Goal: Information Seeking & Learning: Learn about a topic

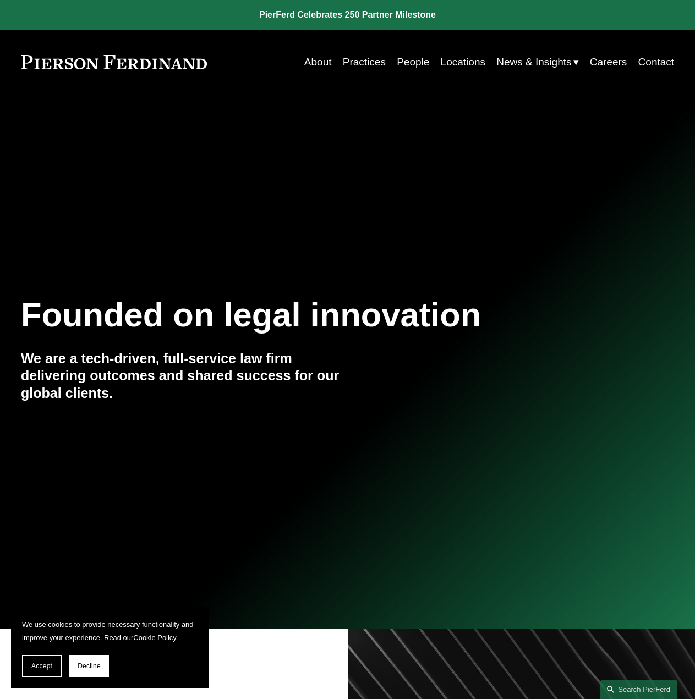
click at [471, 63] on link "Locations" at bounding box center [463, 62] width 45 height 21
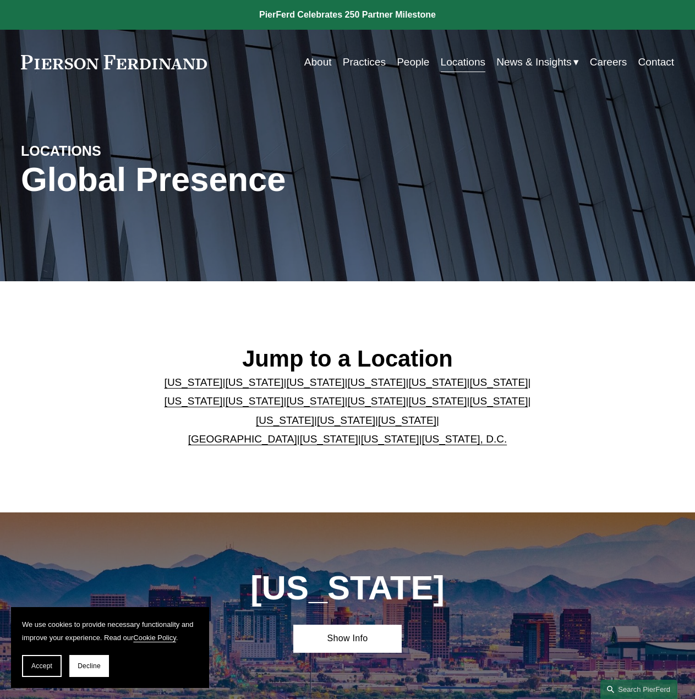
click at [330, 423] on link "Pennsylvania" at bounding box center [346, 421] width 58 height 12
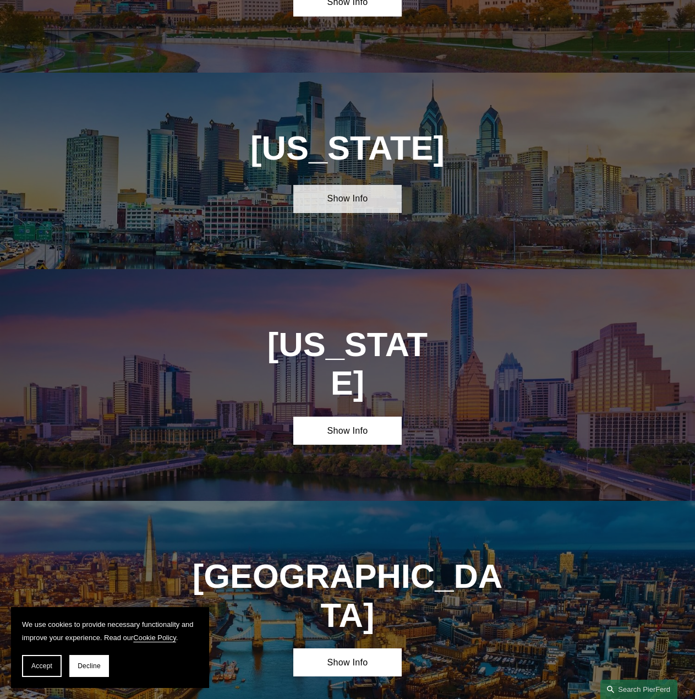
click at [351, 185] on link "Show Info" at bounding box center [347, 199] width 109 height 28
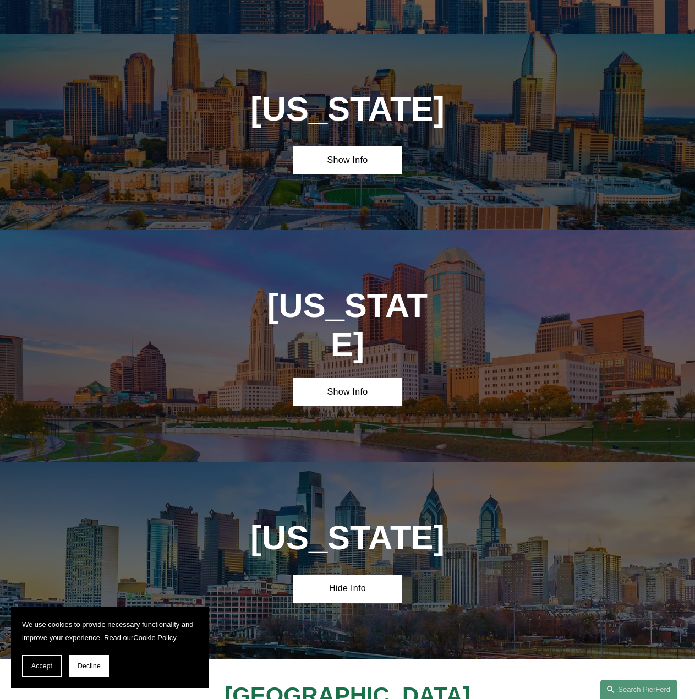
scroll to position [2823, 0]
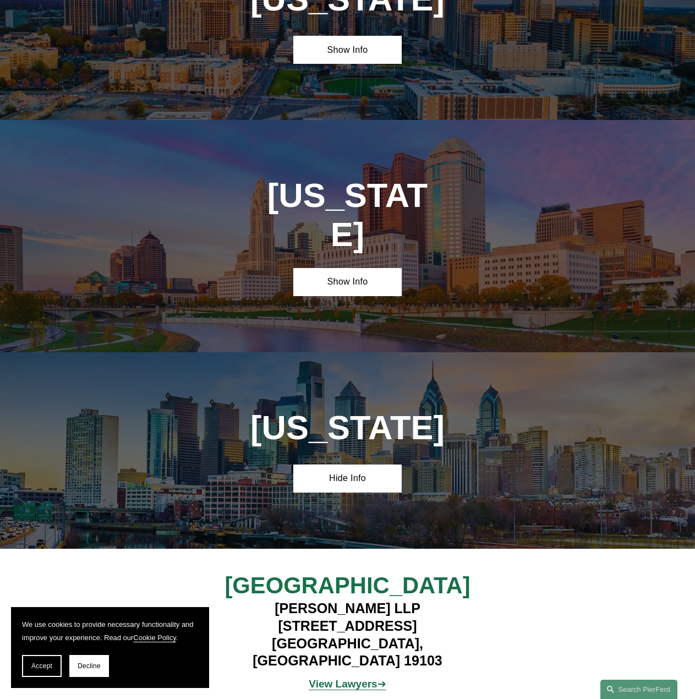
click at [353, 678] on strong "View Lawyers" at bounding box center [343, 684] width 68 height 12
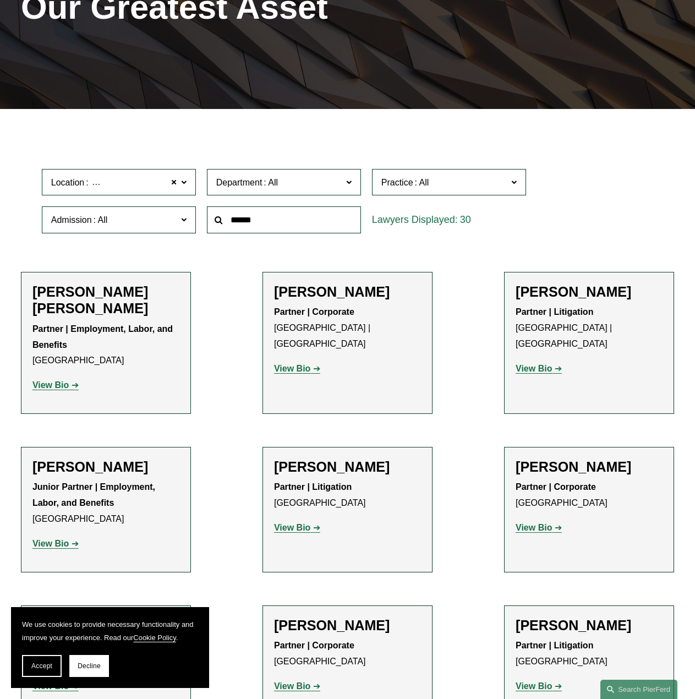
scroll to position [1601, 0]
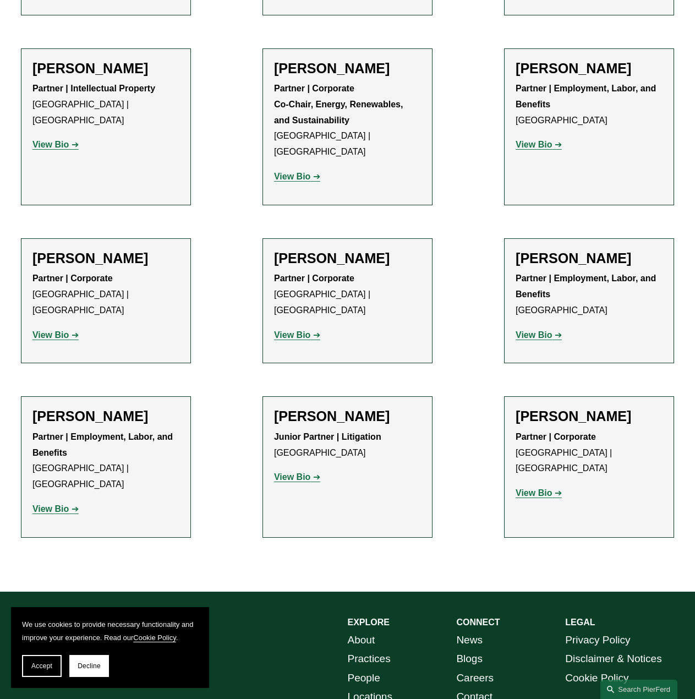
click at [472, 688] on link "Contact" at bounding box center [474, 697] width 36 height 19
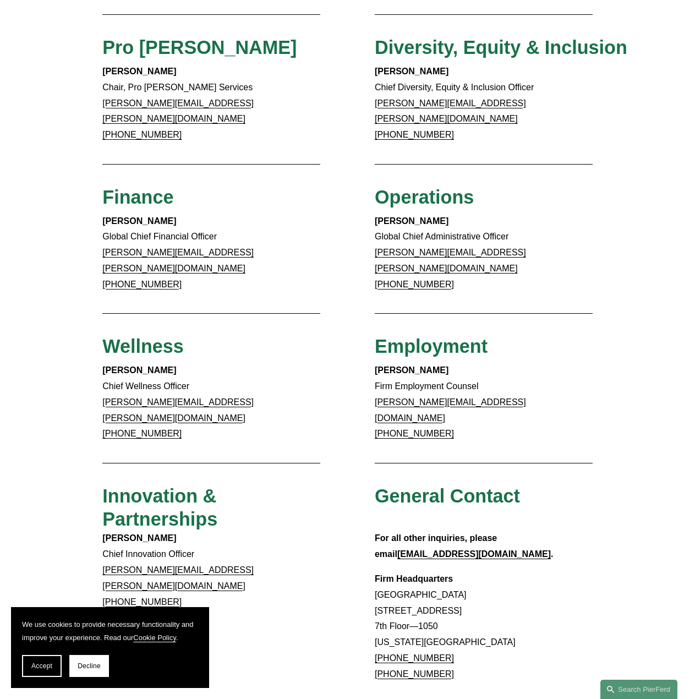
scroll to position [580, 0]
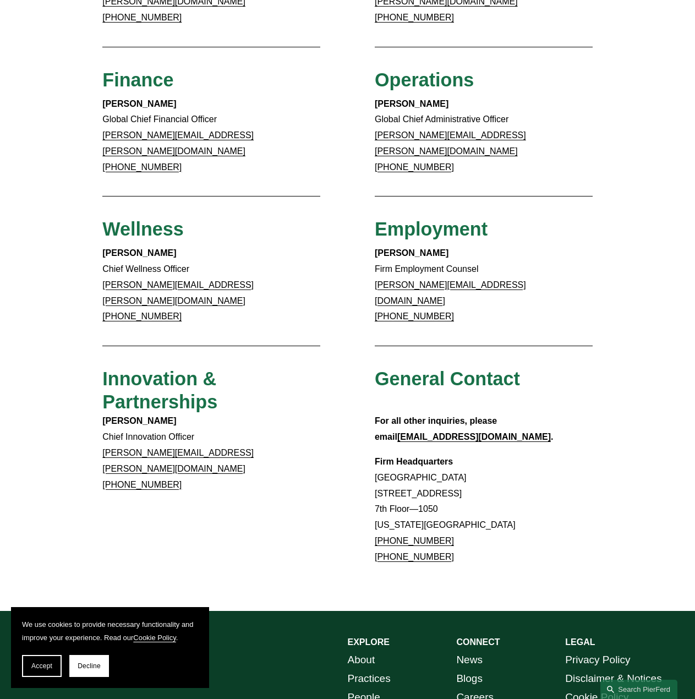
drag, startPoint x: 449, startPoint y: 496, endPoint x: 376, endPoint y: 493, distance: 73.8
click at [376, 493] on p "Firm Headquarters Rockefeller Center 1270 Avenue of the Americas 7th Floor—1050…" at bounding box center [484, 509] width 218 height 111
copy link "+1.917.914.2279"
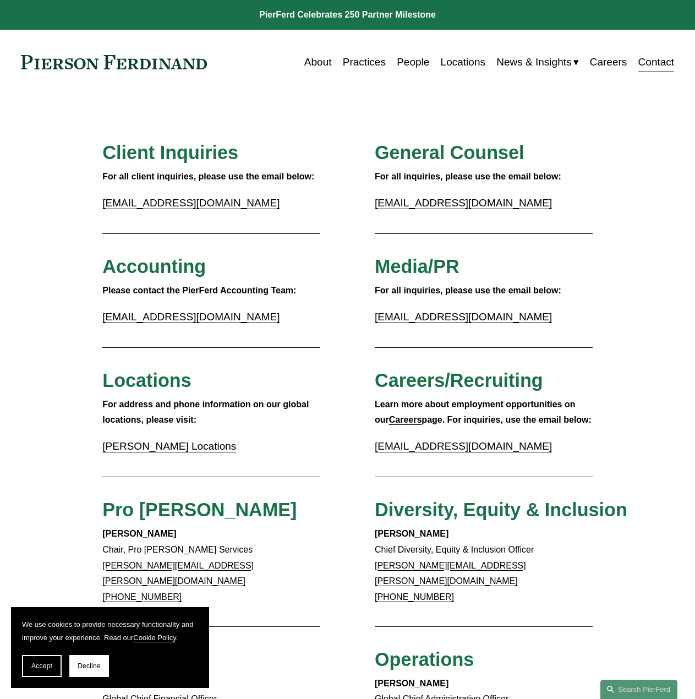
click at [402, 59] on link "People" at bounding box center [413, 62] width 32 height 21
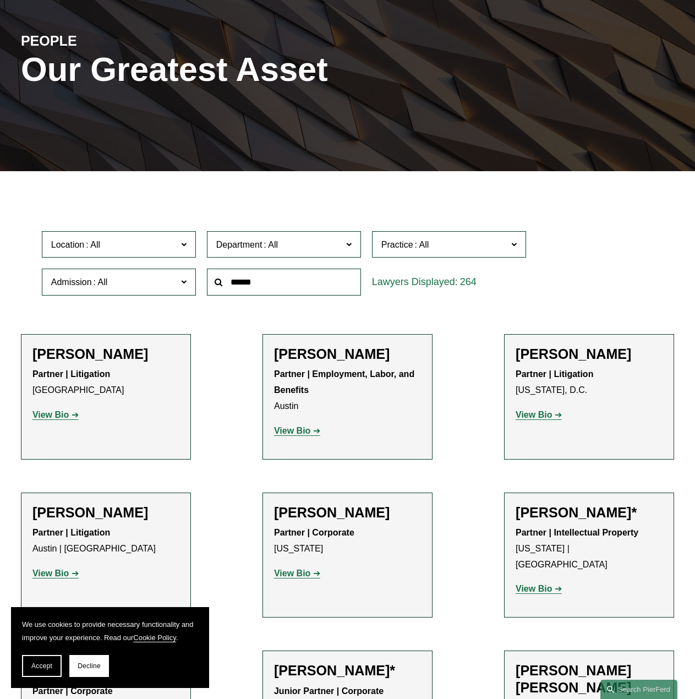
scroll to position [165, 0]
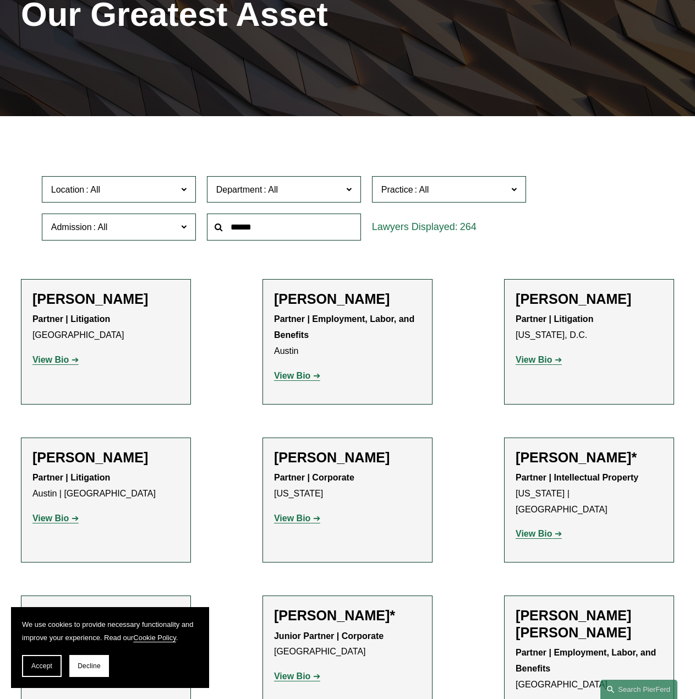
click at [264, 227] on input "text" at bounding box center [284, 227] width 154 height 27
type input "******"
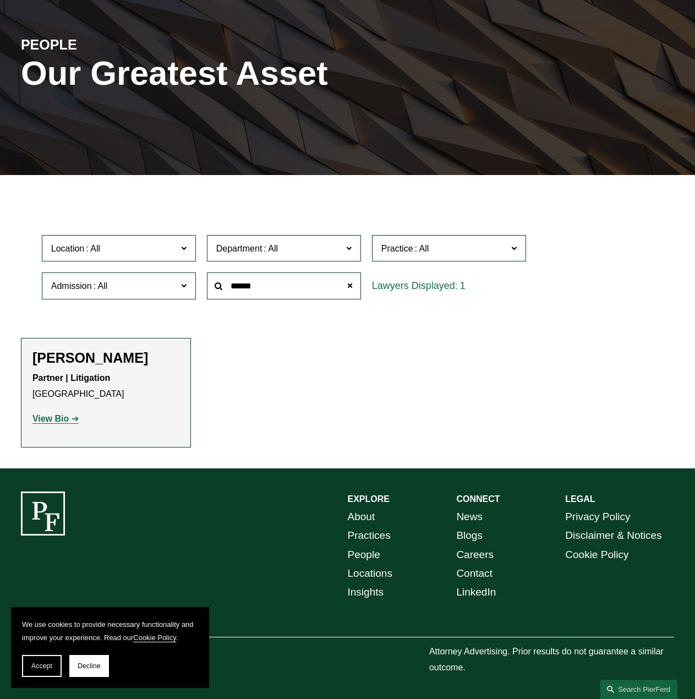
click at [58, 421] on strong "View Bio" at bounding box center [50, 418] width 36 height 9
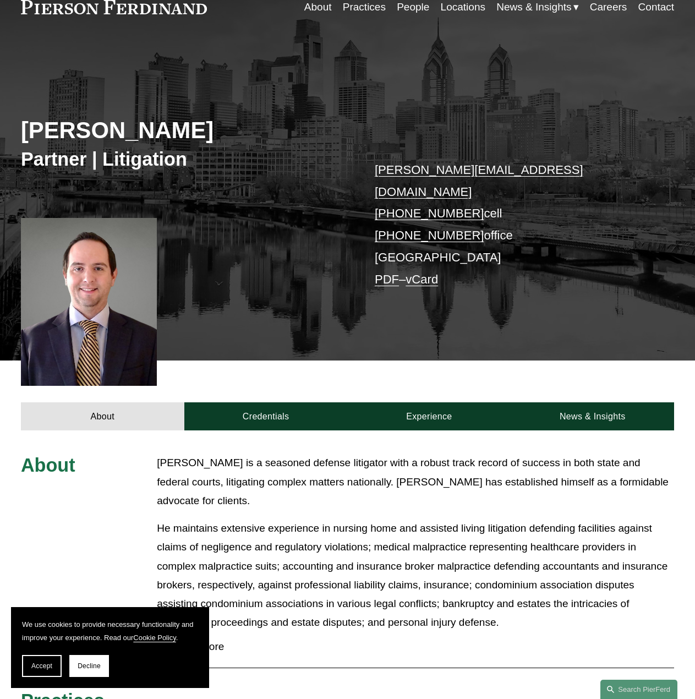
scroll to position [110, 0]
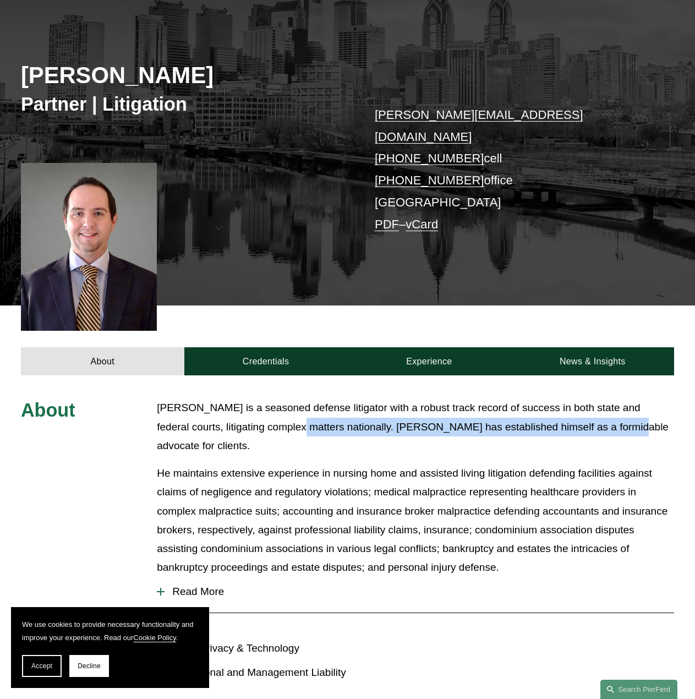
drag, startPoint x: 274, startPoint y: 407, endPoint x: 631, endPoint y: 409, distance: 357.3
click at [597, 415] on p "[PERSON_NAME] is a seasoned defense litigator with a robust track record of suc…" at bounding box center [416, 427] width 518 height 57
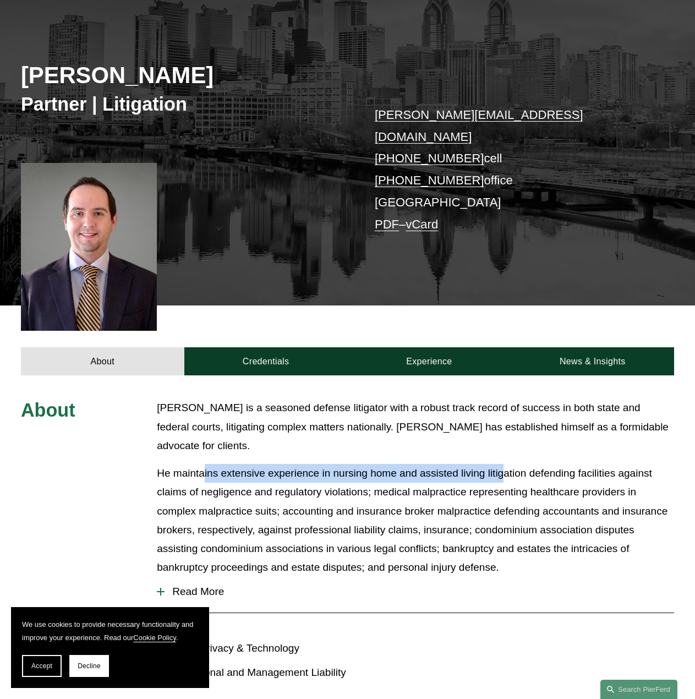
drag, startPoint x: 204, startPoint y: 436, endPoint x: 504, endPoint y: 442, distance: 300.1
click at [504, 464] on p "He maintains extensive experience in nursing home and assisted living litigatio…" at bounding box center [416, 520] width 518 height 113
